Goal: Task Accomplishment & Management: Manage account settings

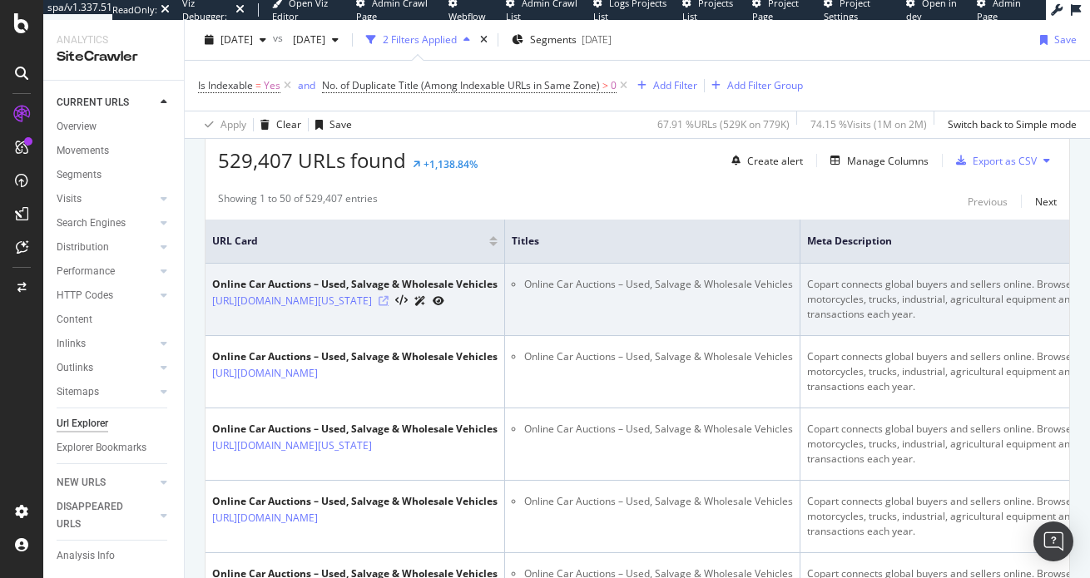
click at [444, 308] on div at bounding box center [412, 300] width 66 height 17
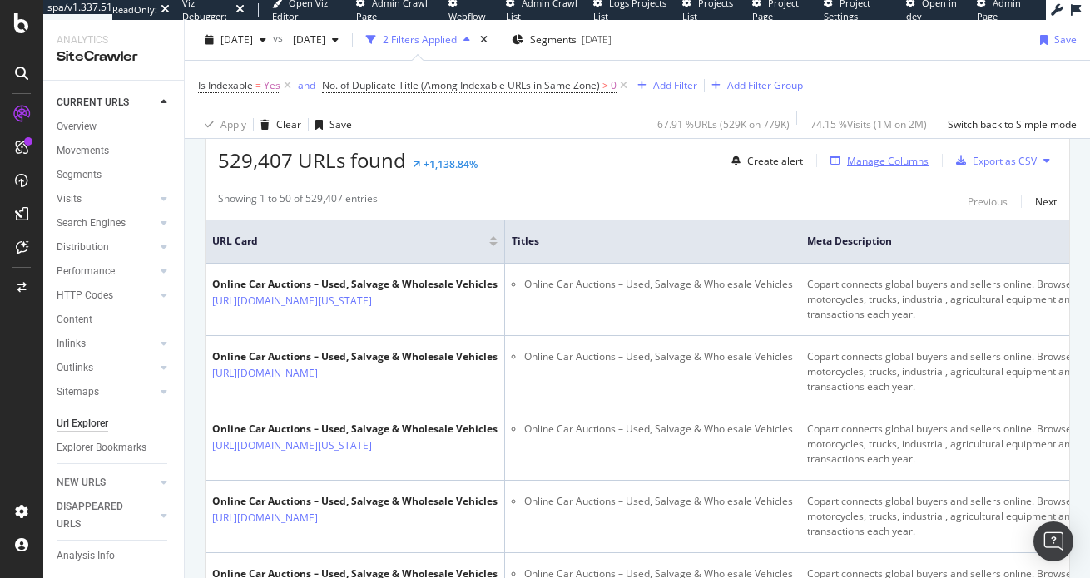
click at [853, 158] on div "Manage Columns" at bounding box center [888, 161] width 82 height 14
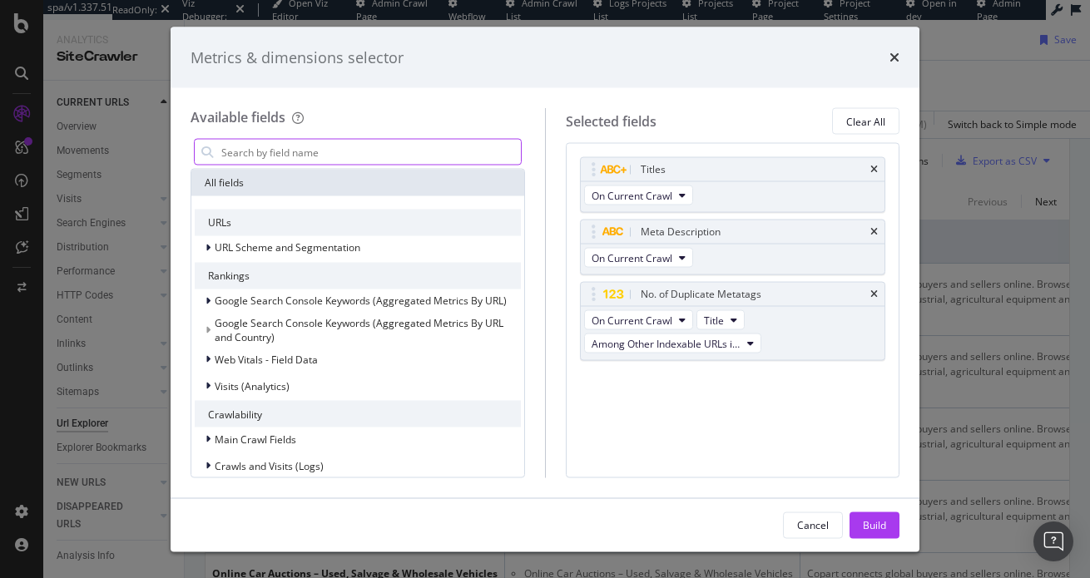
click at [291, 152] on input "modal" at bounding box center [370, 152] width 301 height 25
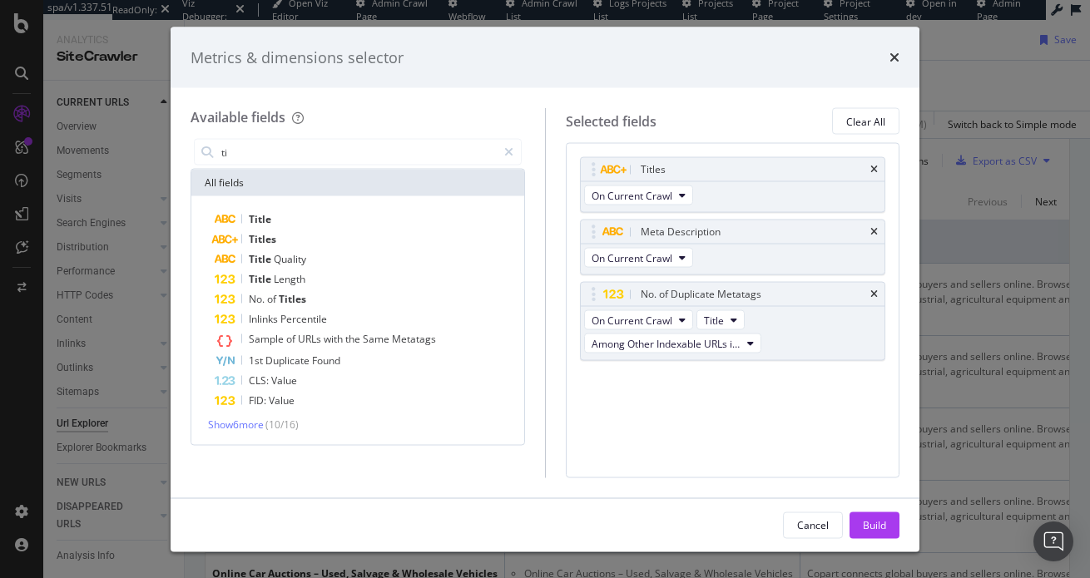
type input "t"
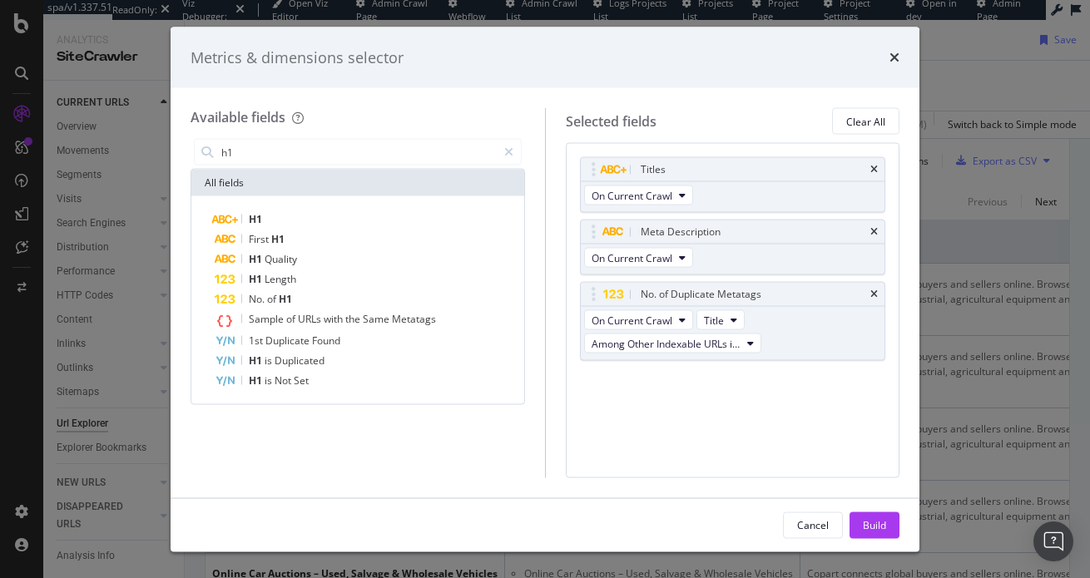
type input "h1"
click at [611, 451] on div "Titles On Current Crawl Meta Description On Current Crawl No. of Duplicate Meta…" at bounding box center [733, 310] width 335 height 335
click at [853, 60] on icon "times" at bounding box center [895, 57] width 10 height 13
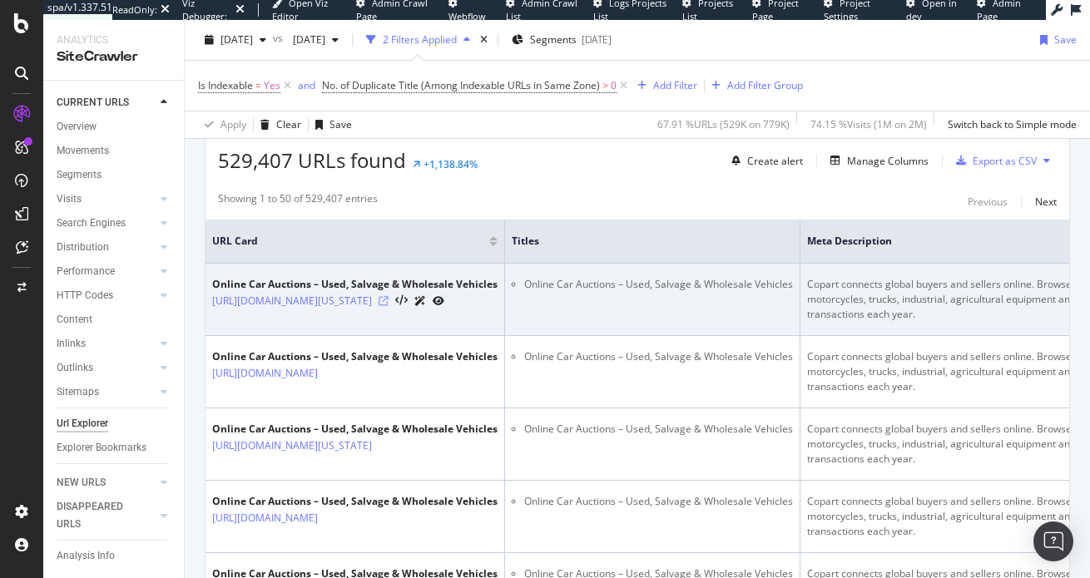
click at [389, 306] on icon at bounding box center [384, 301] width 10 height 10
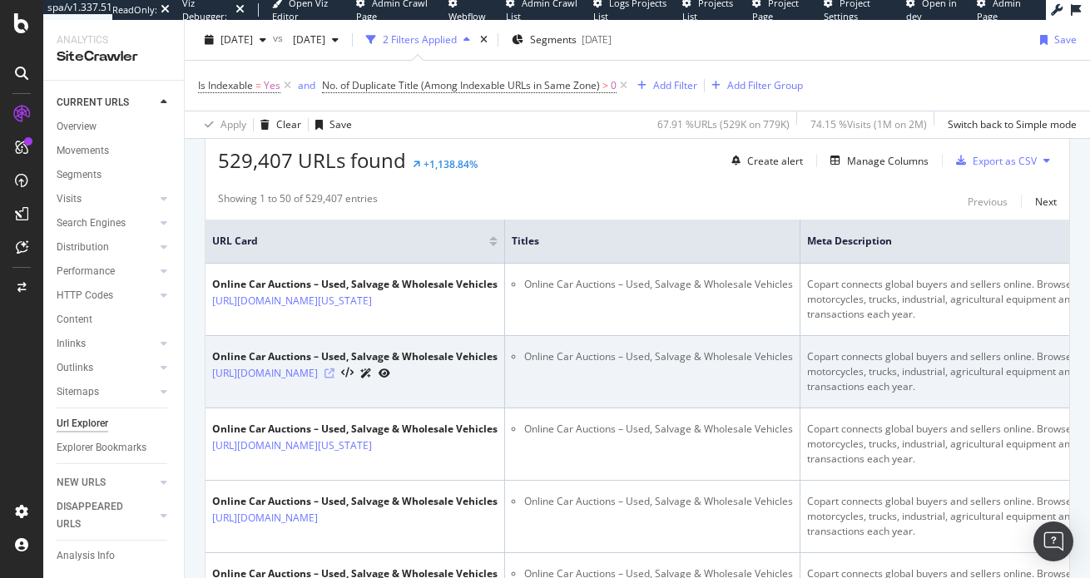
click at [335, 378] on icon at bounding box center [330, 374] width 10 height 10
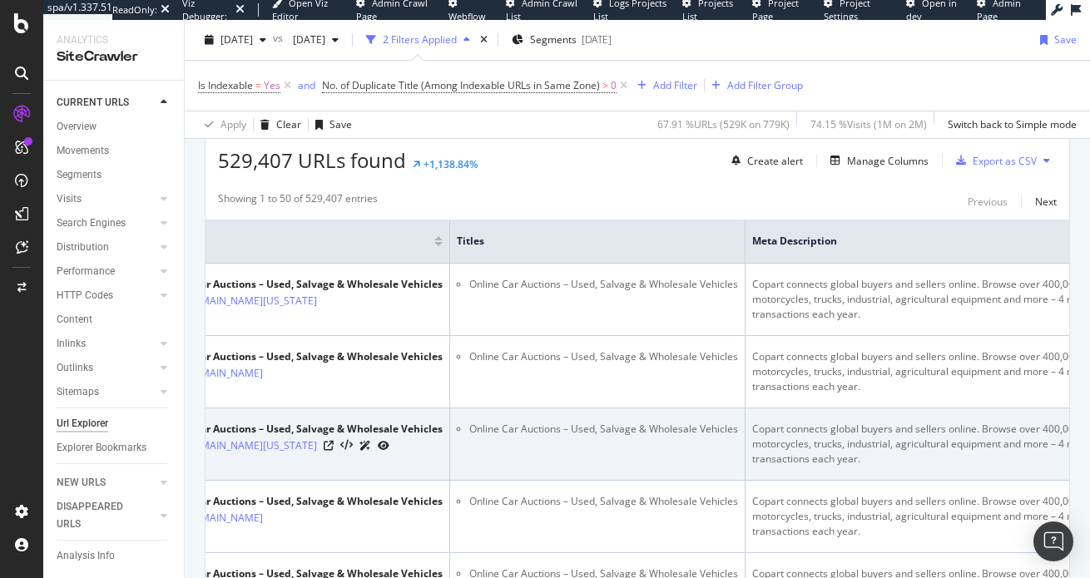
scroll to position [0, 47]
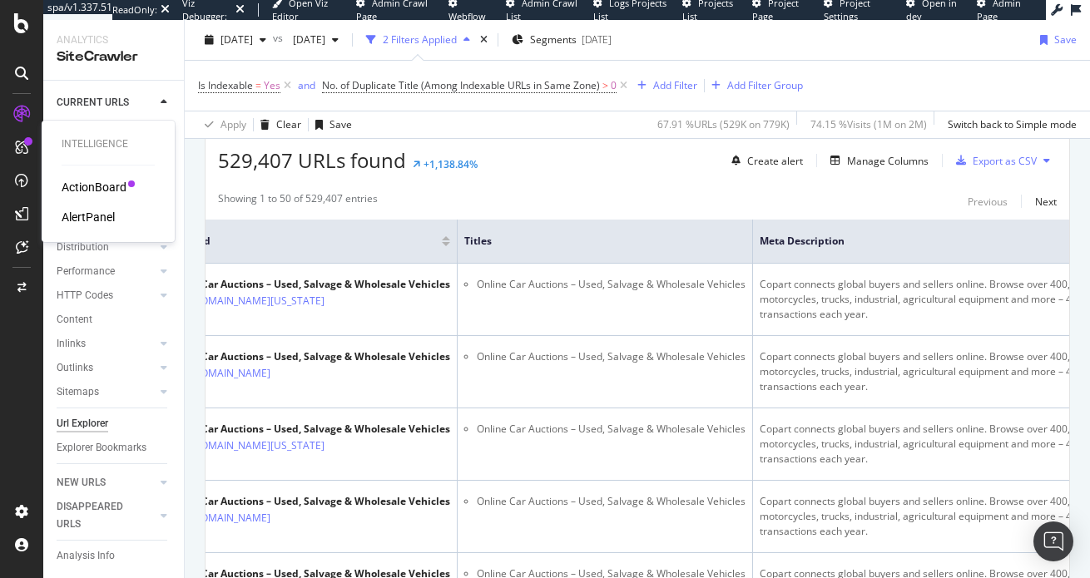
click at [100, 211] on div "AlertPanel" at bounding box center [88, 217] width 53 height 17
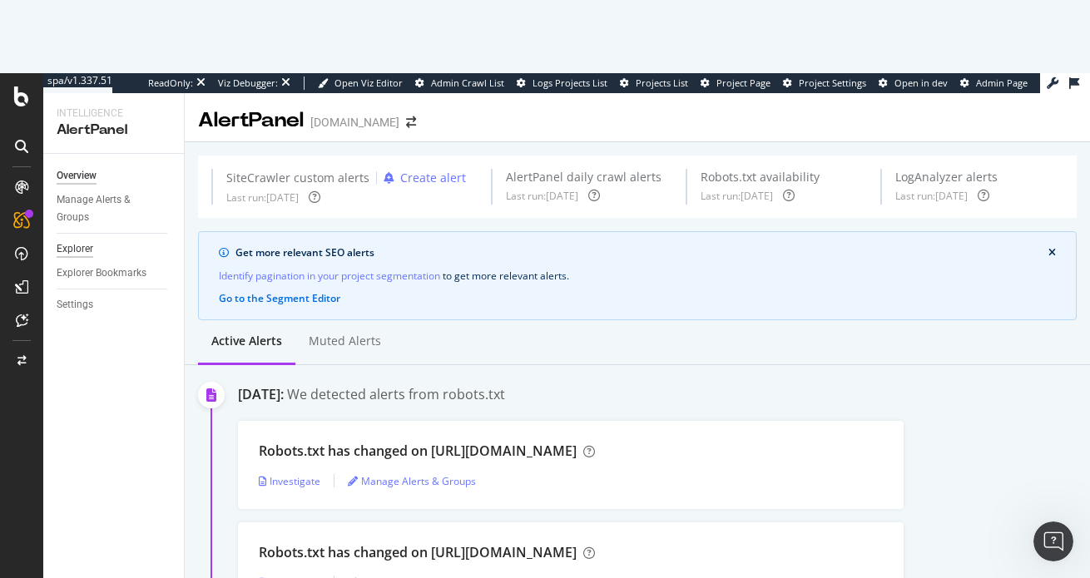
click at [86, 179] on div "Overview Manage Alerts & Groups Explorer Explorer Bookmarks Settings" at bounding box center [113, 403] width 141 height 498
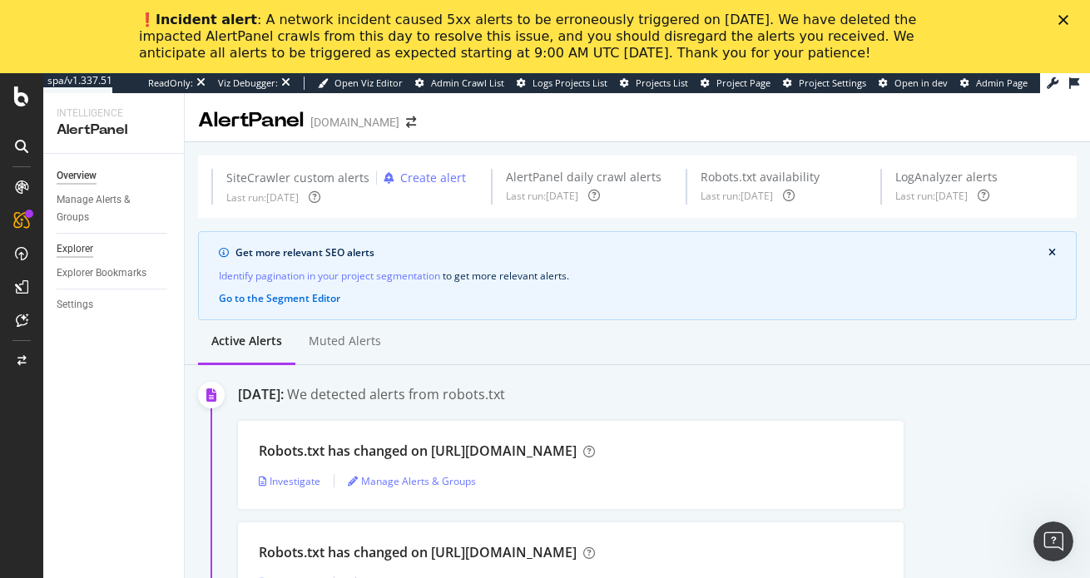
click at [79, 250] on div "Explorer" at bounding box center [75, 249] width 37 height 17
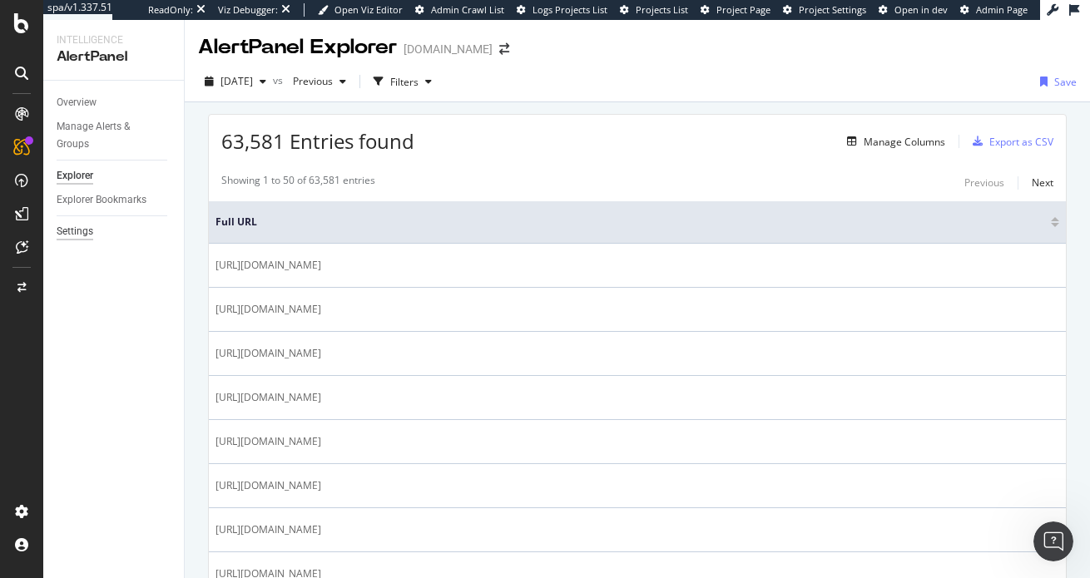
click at [77, 236] on div "Settings" at bounding box center [75, 231] width 37 height 17
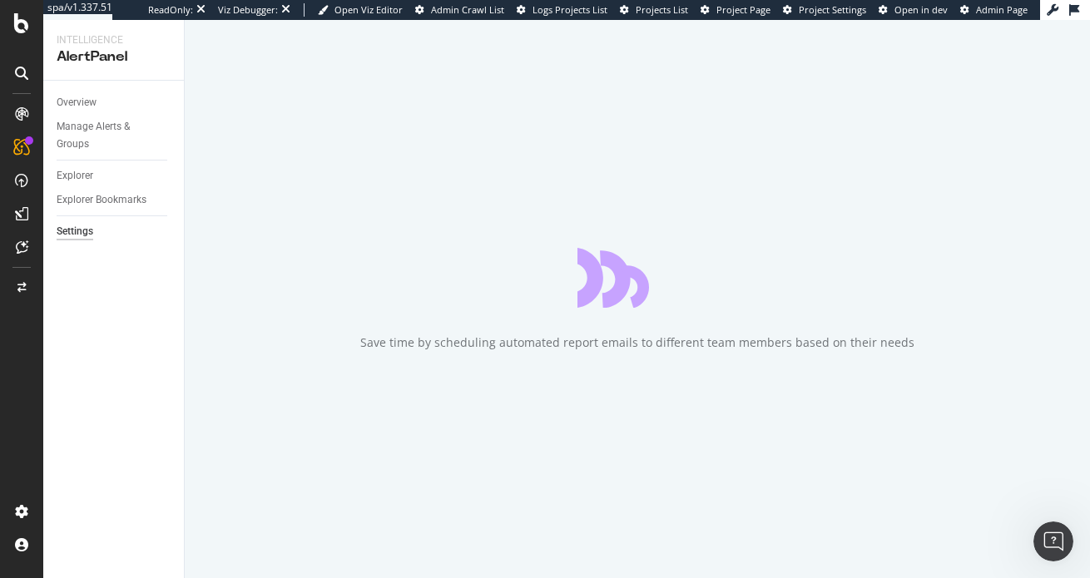
select select "02"
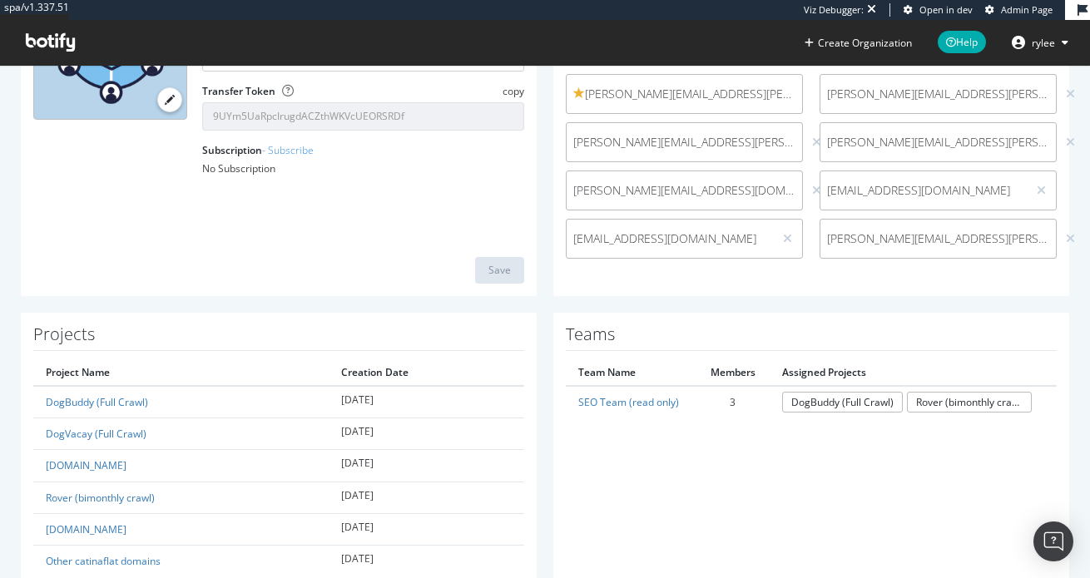
scroll to position [291, 0]
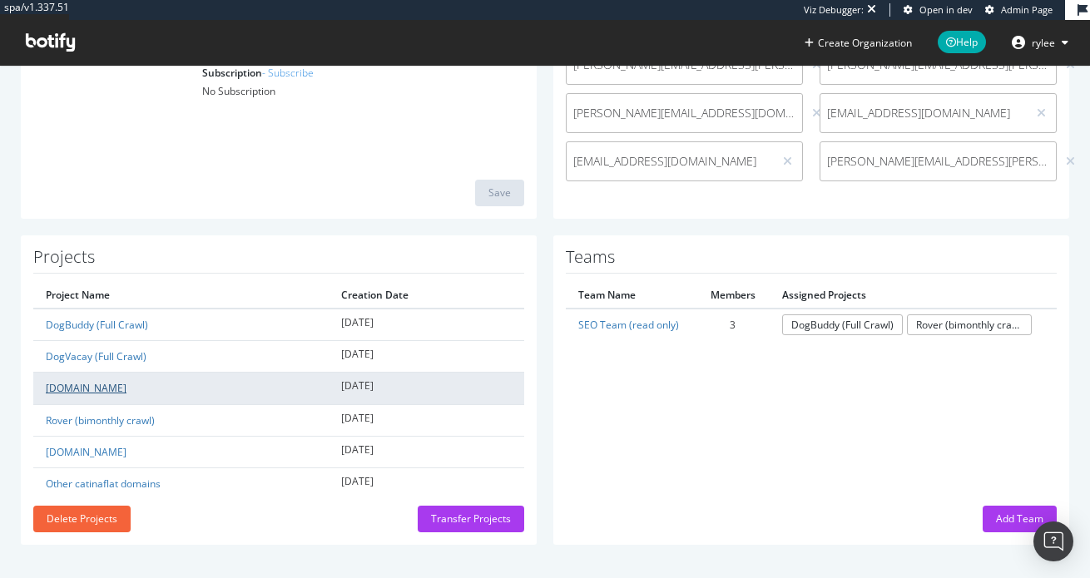
click at [95, 387] on link "catinaflat.com" at bounding box center [86, 388] width 81 height 14
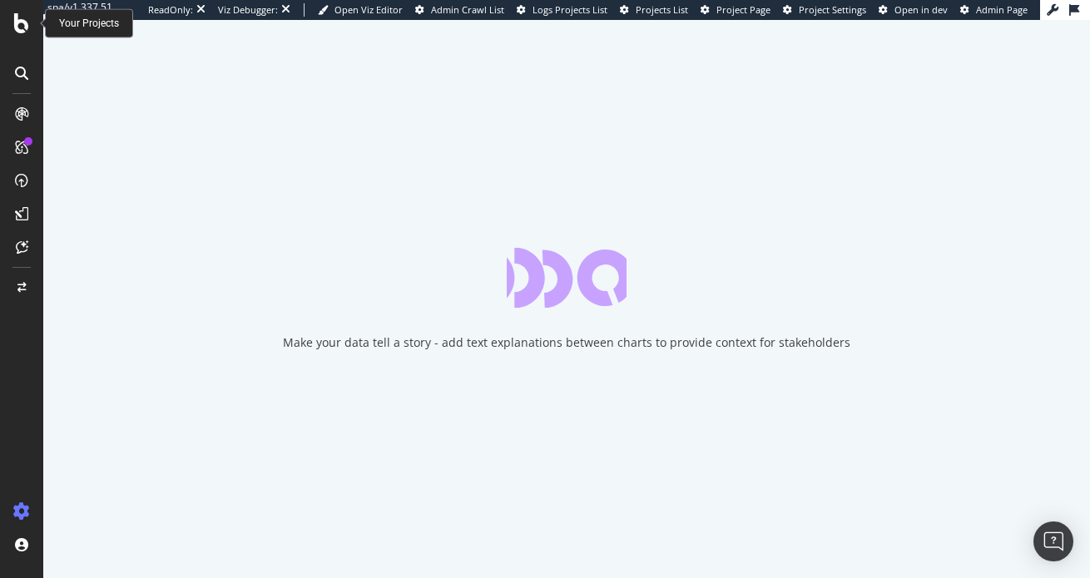
click at [24, 31] on icon at bounding box center [21, 23] width 15 height 20
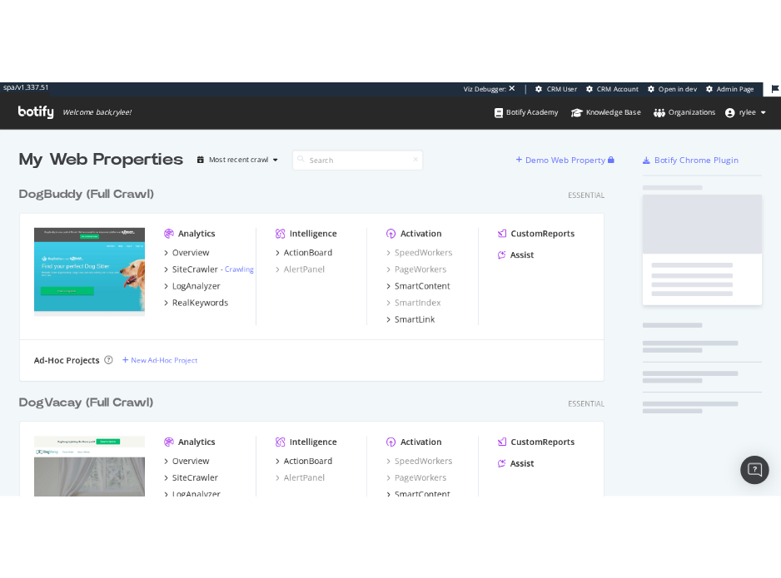
scroll to position [1480, 831]
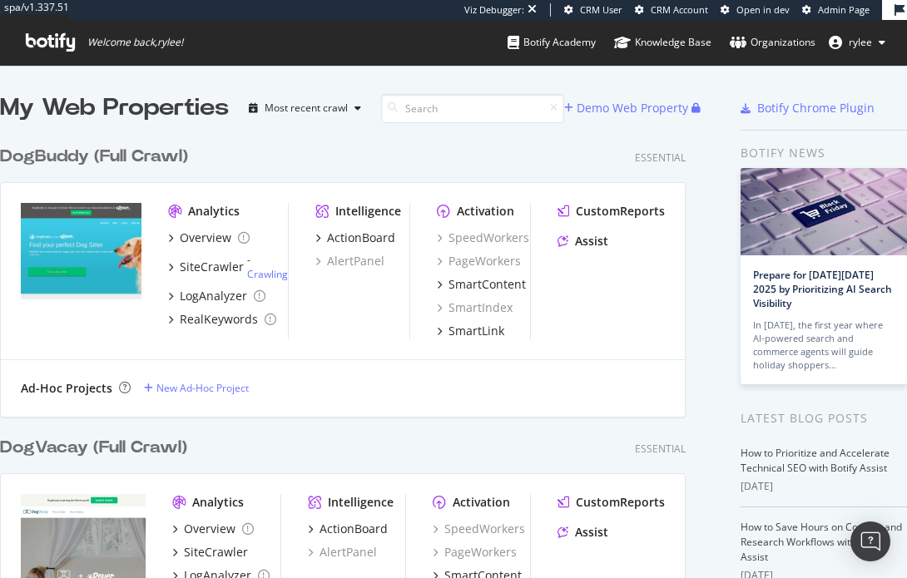
scroll to position [578, 907]
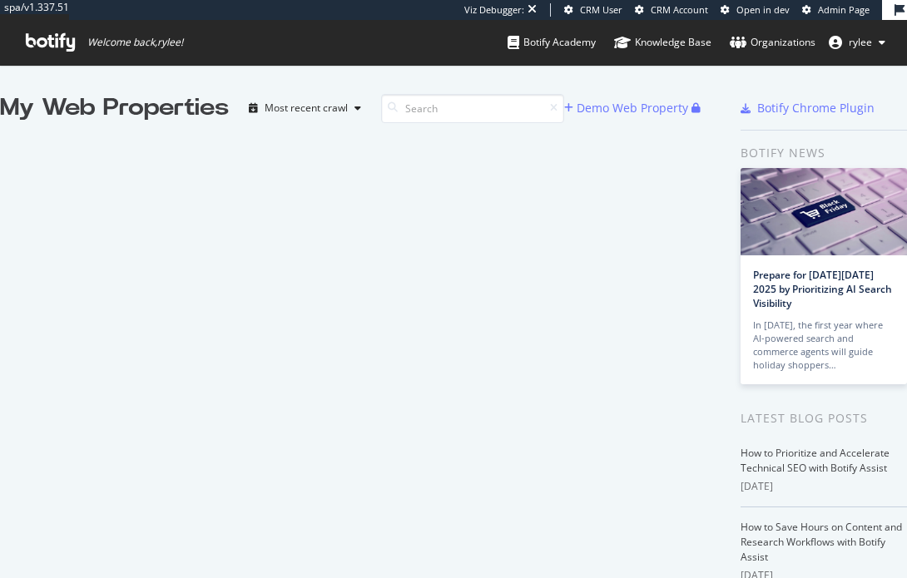
scroll to position [578, 907]
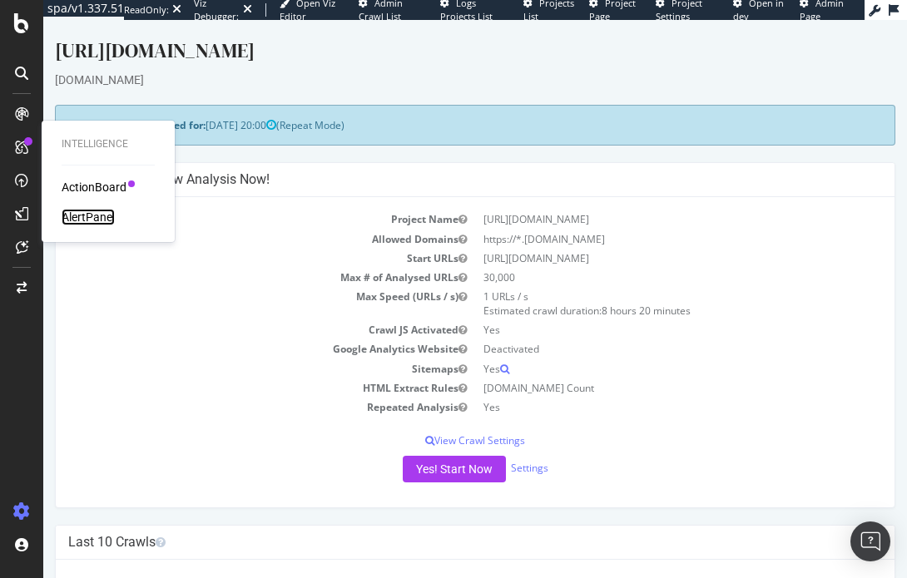
click at [88, 213] on div "AlertPanel" at bounding box center [88, 217] width 53 height 17
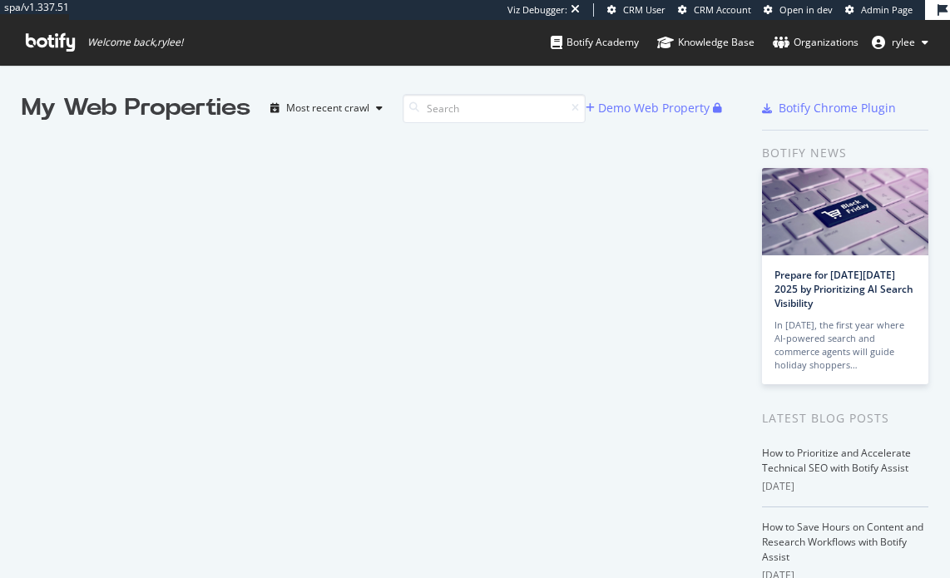
scroll to position [578, 950]
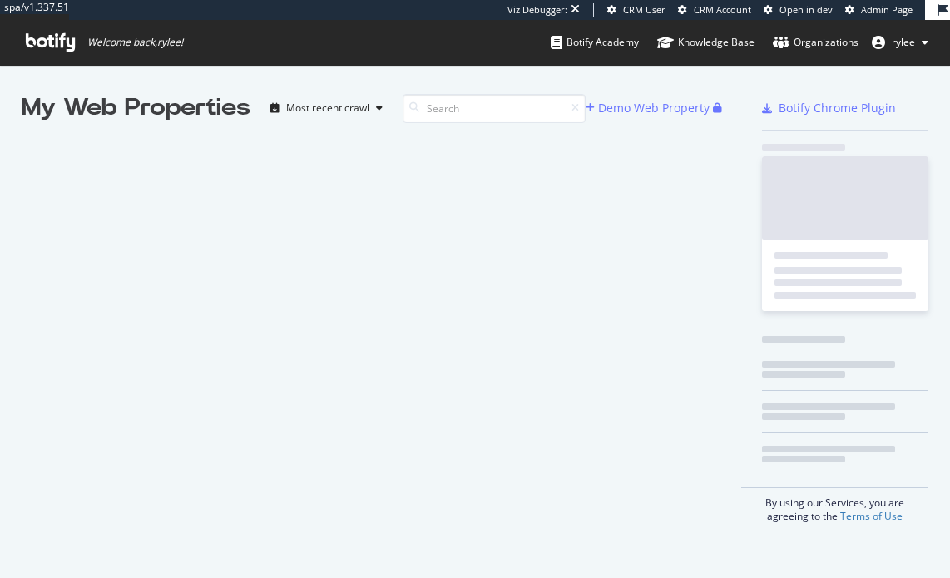
scroll to position [578, 950]
